Goal: Task Accomplishment & Management: Manage account settings

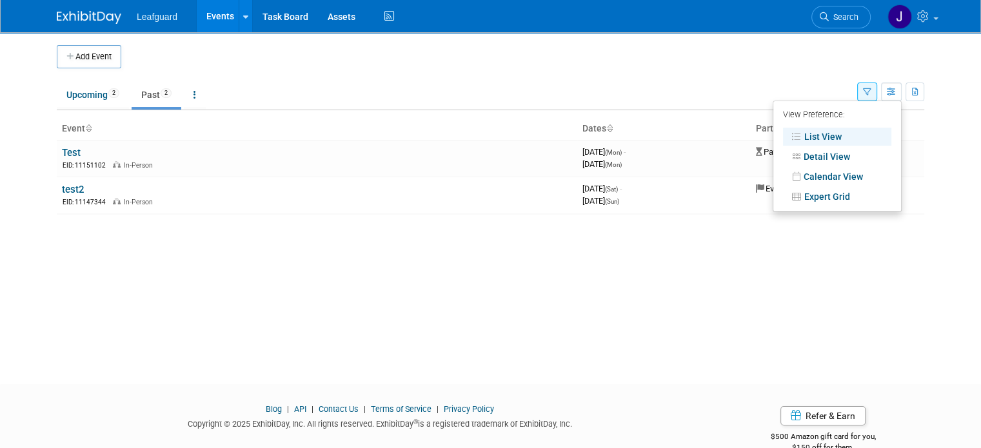
click at [528, 90] on ul "Upcoming 2 Past 2 All Events 4 Past and Upcoming Grouped Annually Events groupe…" at bounding box center [457, 95] width 801 height 29
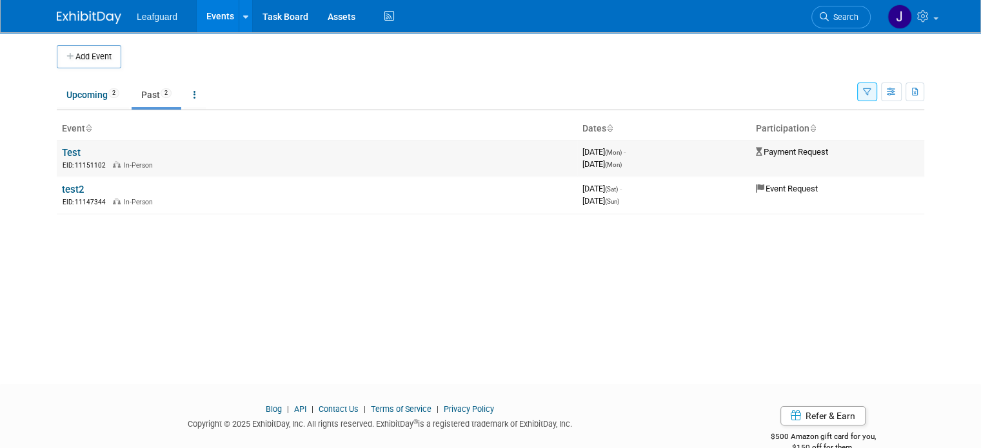
click at [62, 154] on link "Test" at bounding box center [71, 153] width 19 height 12
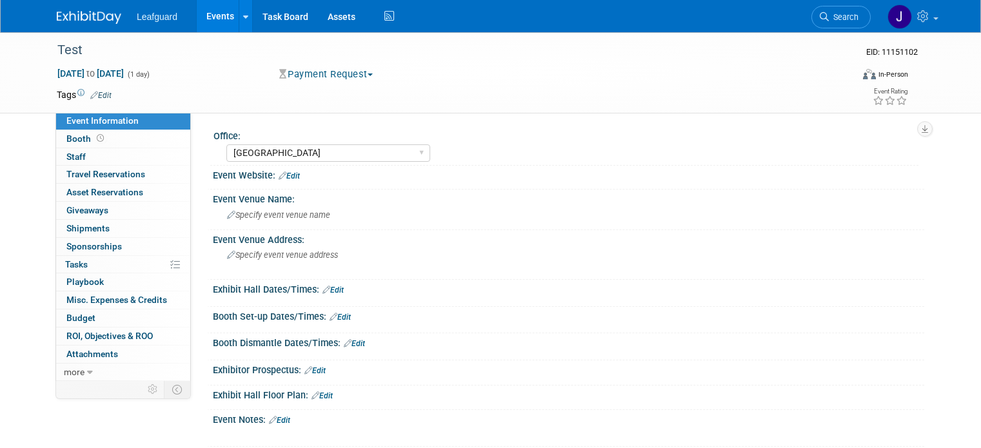
select select "Albany"
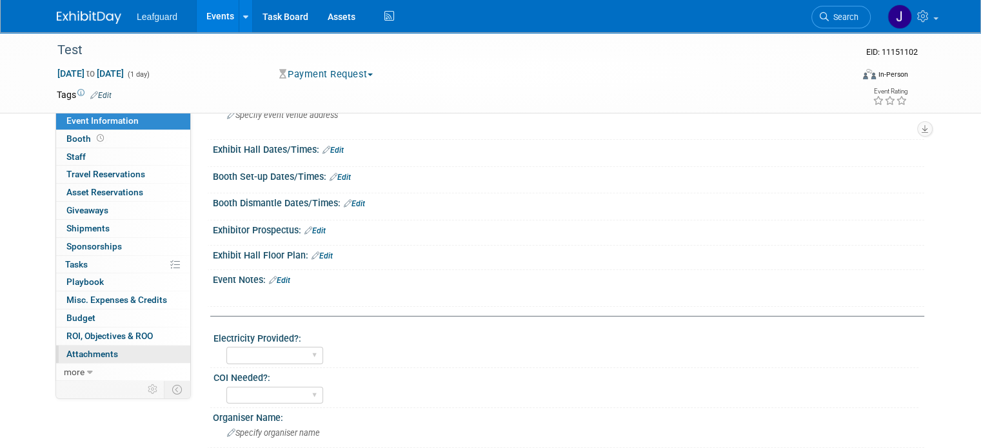
scroll to position [172, 0]
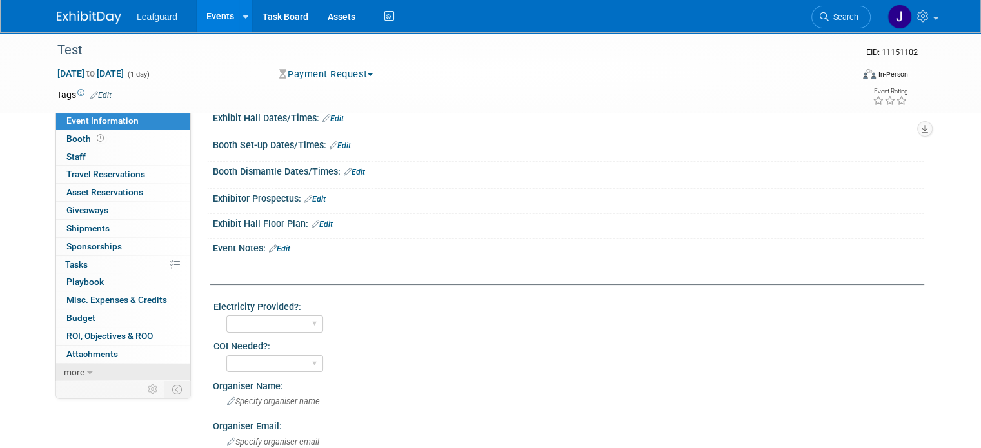
click at [70, 371] on span "more" at bounding box center [74, 372] width 21 height 10
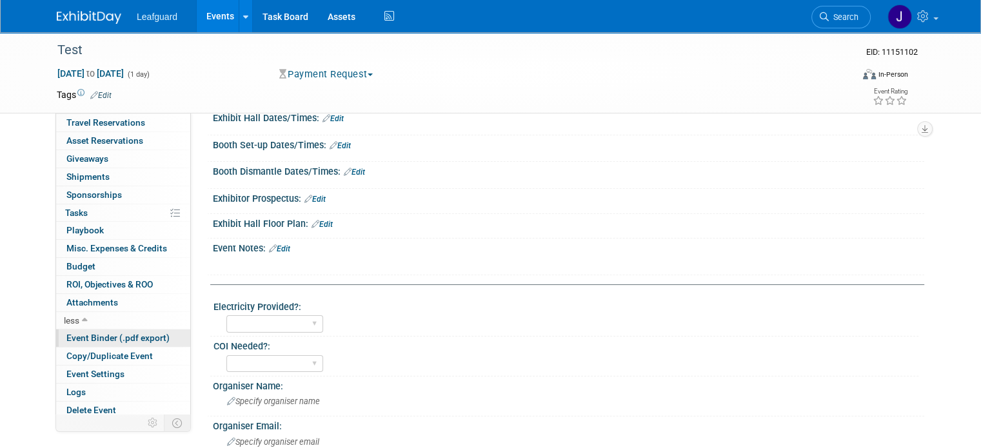
scroll to position [54, 0]
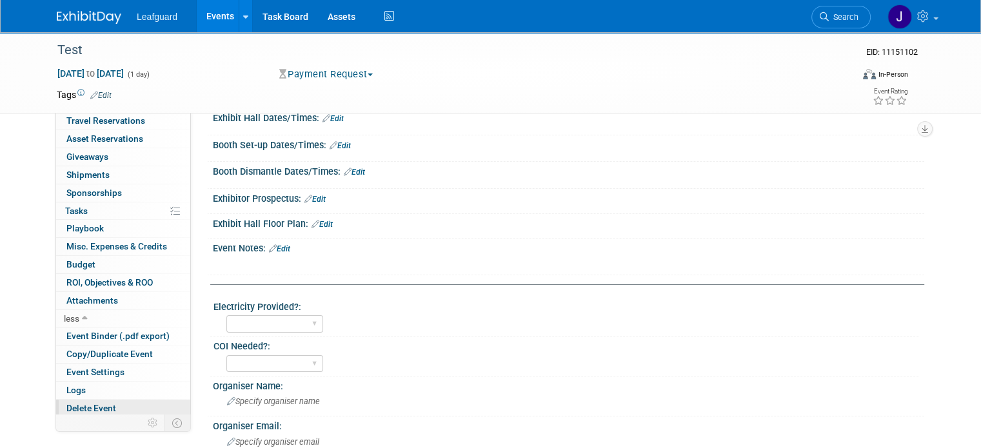
click at [80, 407] on span "Delete Event" at bounding box center [91, 408] width 50 height 10
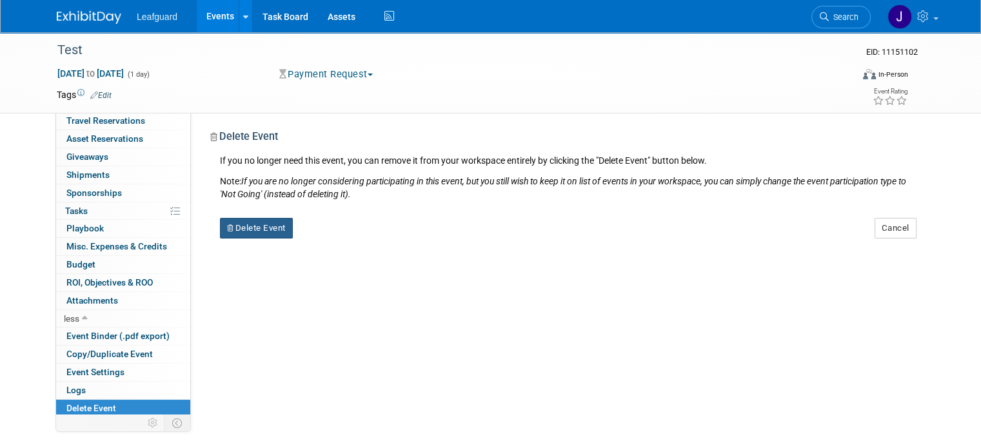
click at [254, 226] on button "Delete Event" at bounding box center [256, 228] width 73 height 21
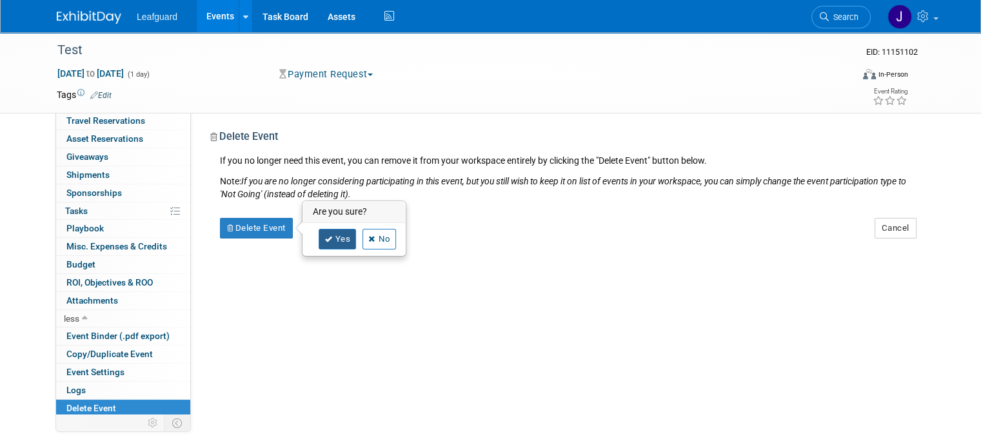
click at [324, 239] on icon at bounding box center [328, 239] width 8 height 7
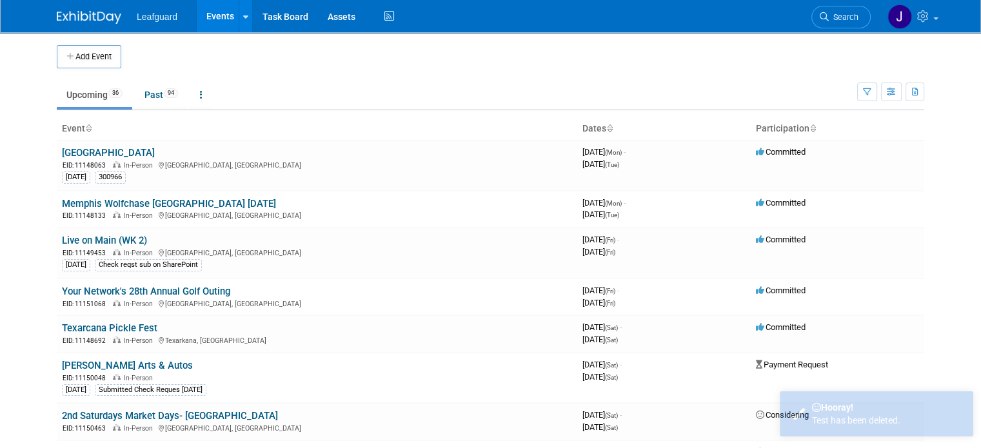
click at [84, 15] on img at bounding box center [89, 17] width 65 height 13
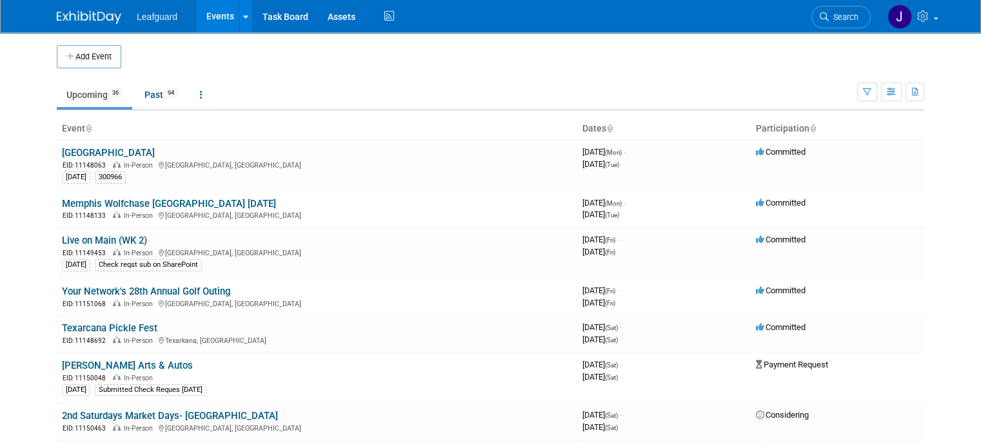
click at [75, 23] on img at bounding box center [89, 17] width 65 height 13
click at [76, 17] on img at bounding box center [89, 17] width 65 height 13
click at [871, 90] on icon "button" at bounding box center [867, 92] width 8 height 8
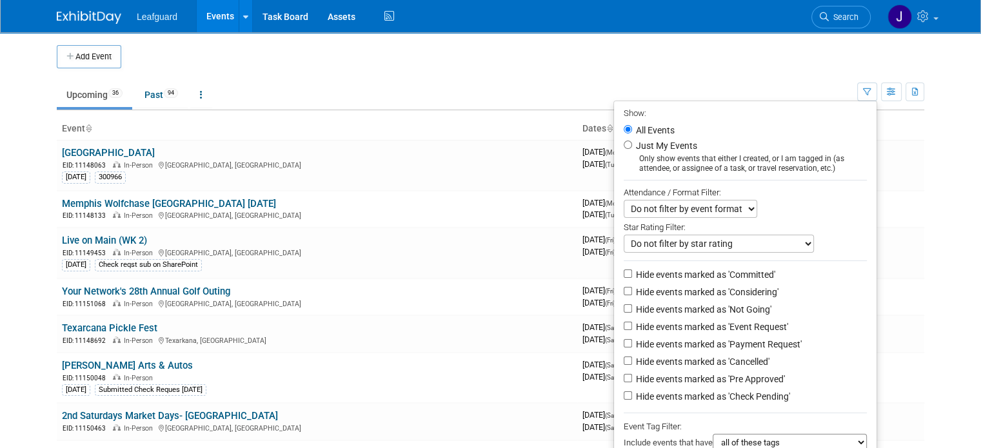
click at [694, 273] on label "Hide events marked as 'Committed'" at bounding box center [704, 274] width 142 height 13
click at [632, 273] on input "Hide events marked as 'Committed'" at bounding box center [628, 274] width 8 height 8
checkbox input "true"
click at [694, 286] on label "Hide events marked as 'Considering'" at bounding box center [705, 292] width 145 height 13
click at [632, 287] on input "Hide events marked as 'Considering'" at bounding box center [628, 291] width 8 height 8
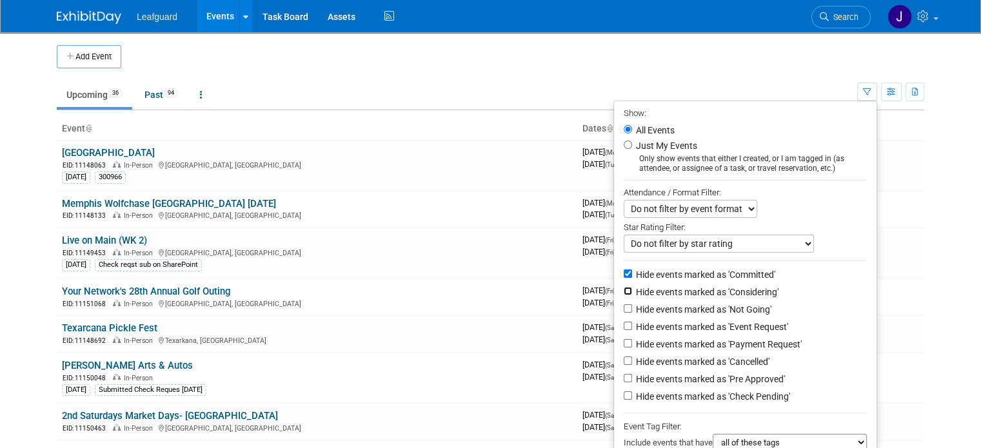
checkbox input "true"
click at [694, 303] on label "Hide events marked as 'Not Going'" at bounding box center [702, 309] width 138 height 13
click at [632, 304] on input "Hide events marked as 'Not Going'" at bounding box center [628, 308] width 8 height 8
checkbox input "true"
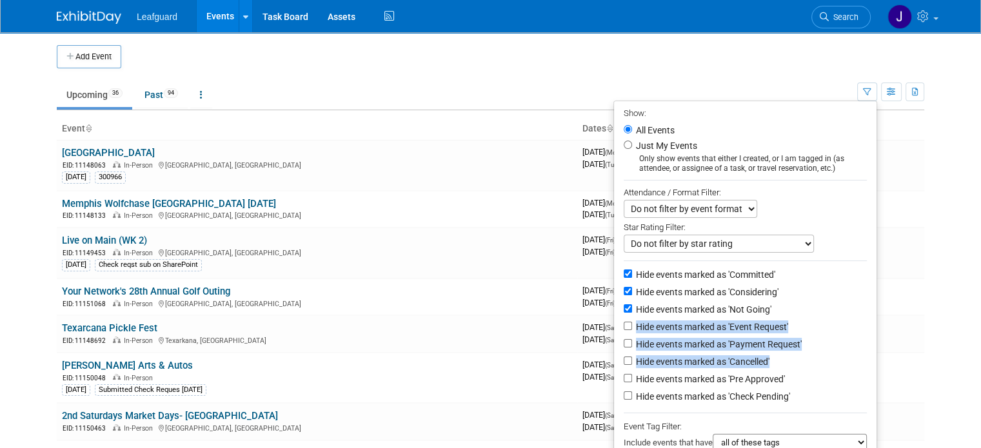
drag, startPoint x: 692, startPoint y: 319, endPoint x: 806, endPoint y: 355, distance: 119.9
click at [806, 355] on ul "Show: All Events Just My Events Only show events that either I created, or I am…" at bounding box center [745, 322] width 264 height 442
click at [850, 321] on li "Hide events marked as 'Event Request'" at bounding box center [745, 327] width 263 height 17
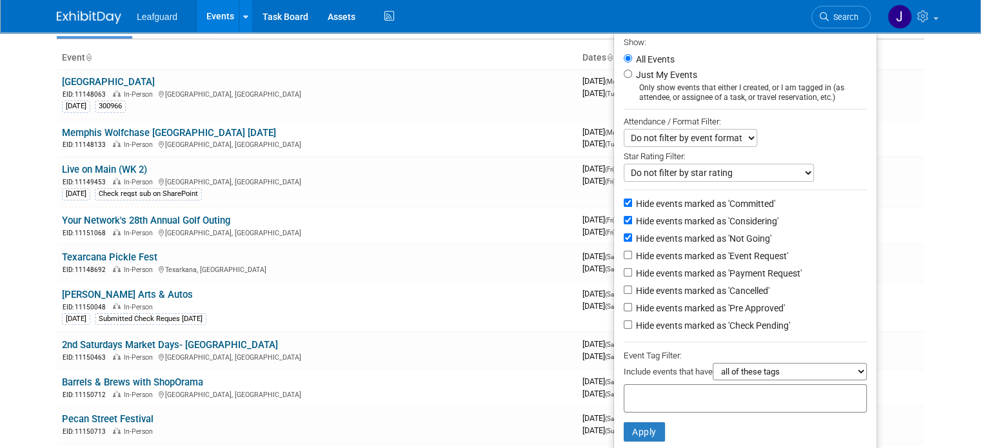
scroll to position [86, 0]
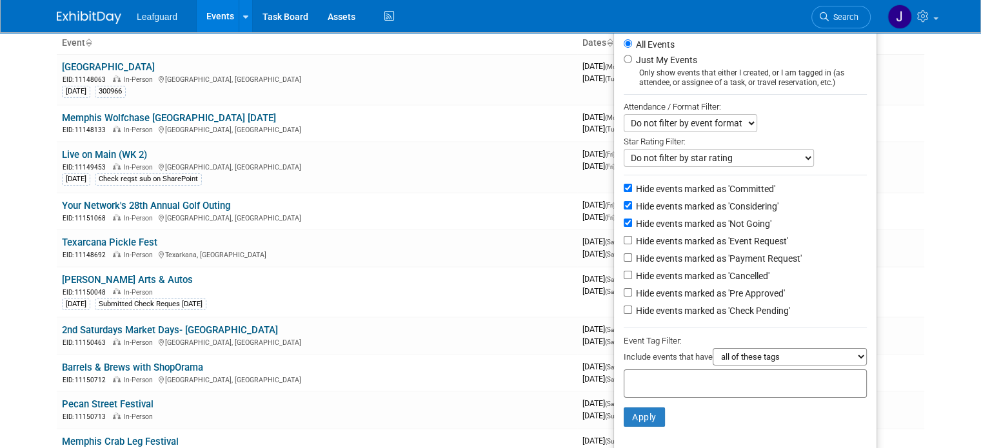
click at [732, 263] on li "Hide events marked as 'Payment Request'" at bounding box center [745, 259] width 263 height 17
click at [732, 270] on label "Hide events marked as 'Cancelled'" at bounding box center [701, 276] width 136 height 13
click at [632, 271] on input "Hide events marked as 'Cancelled'" at bounding box center [628, 275] width 8 height 8
checkbox input "true"
click at [659, 408] on button "Apply" at bounding box center [644, 417] width 41 height 19
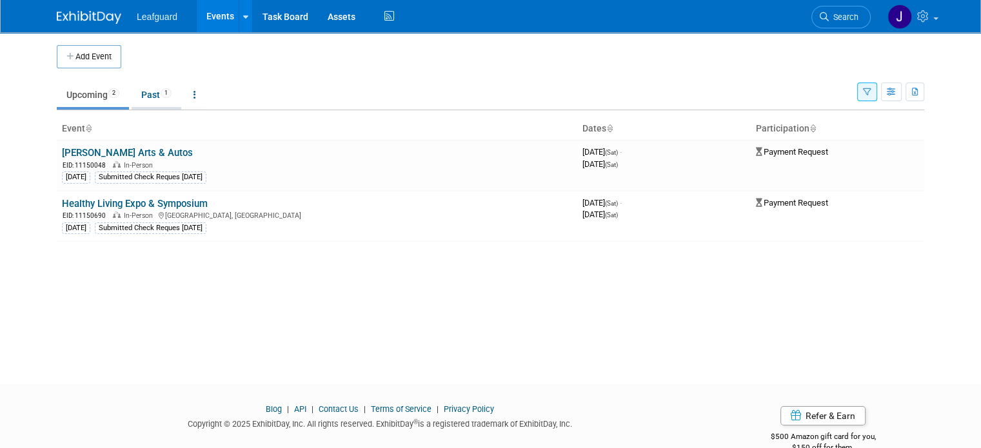
click at [152, 90] on link "Past 1" at bounding box center [157, 95] width 50 height 25
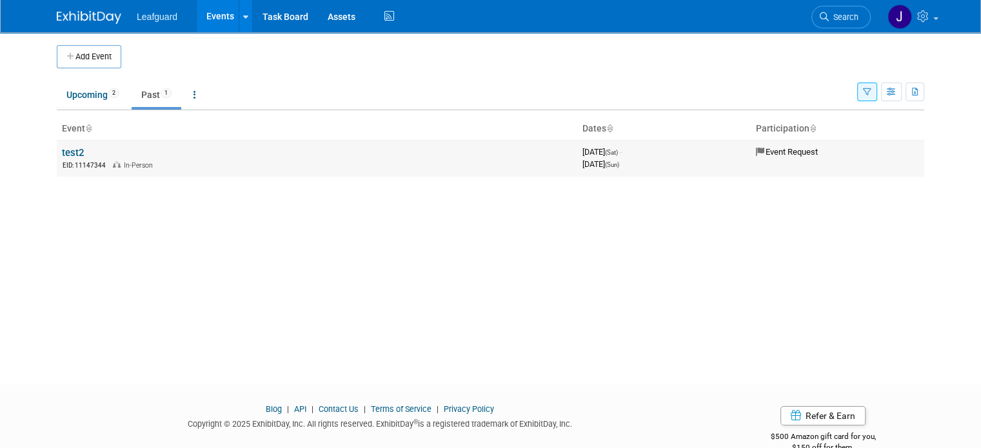
click at [68, 151] on link "test2" at bounding box center [73, 153] width 22 height 12
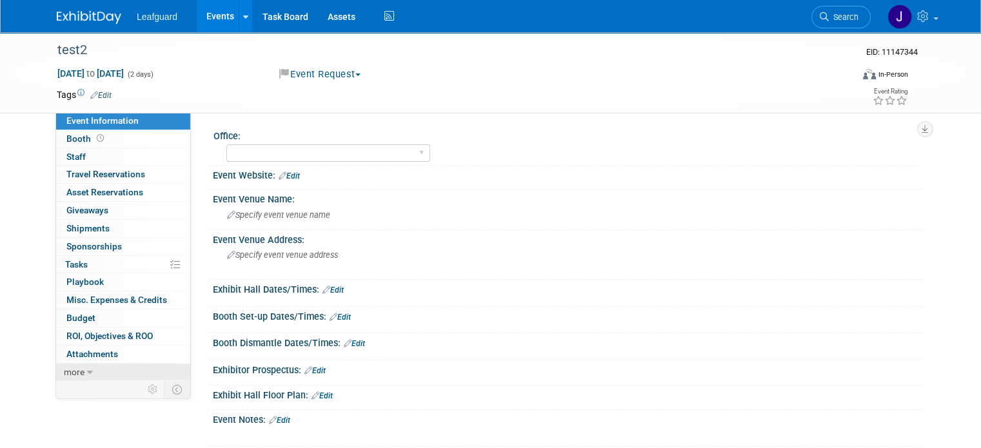
click at [87, 369] on icon at bounding box center [90, 372] width 6 height 9
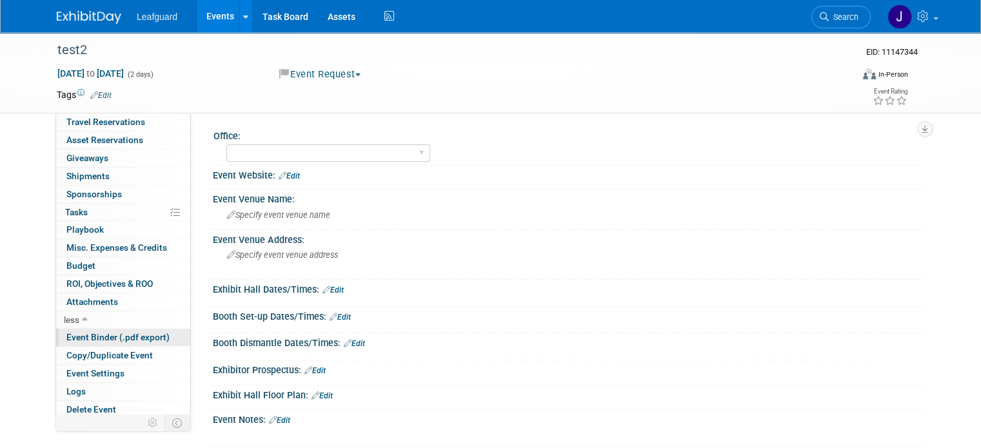
scroll to position [54, 0]
click at [69, 403] on span "Delete Event" at bounding box center [91, 408] width 50 height 10
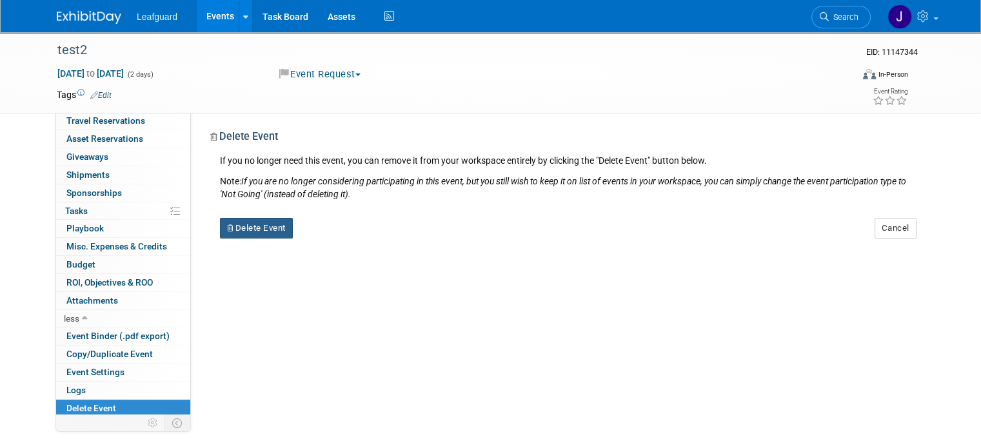
click at [257, 228] on button "Delete Event" at bounding box center [256, 228] width 73 height 21
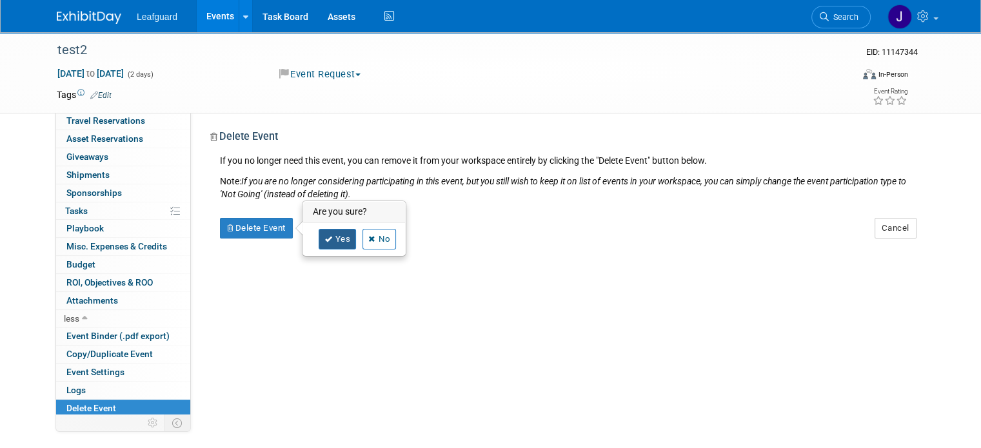
click at [335, 244] on link "Yes" at bounding box center [337, 239] width 37 height 21
